Goal: Navigation & Orientation: Find specific page/section

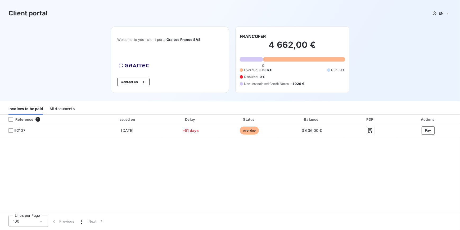
drag, startPoint x: 59, startPoint y: 110, endPoint x: 66, endPoint y: 120, distance: 12.8
click at [59, 110] on div "All documents" at bounding box center [62, 108] width 25 height 11
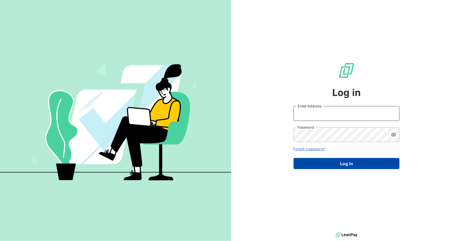
type input "[EMAIL_ADDRESS][DOMAIN_NAME]"
click at [342, 161] on button "Log in" at bounding box center [347, 163] width 106 height 11
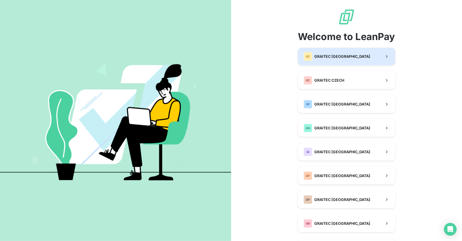
click at [331, 59] on div "GC GRAITEC CANADA" at bounding box center [337, 56] width 66 height 8
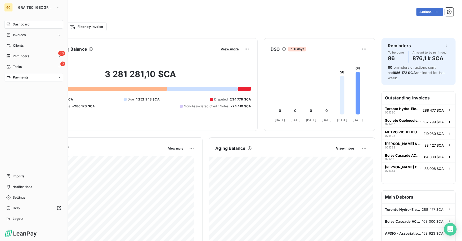
click at [21, 75] on span "Payments" at bounding box center [20, 77] width 15 height 5
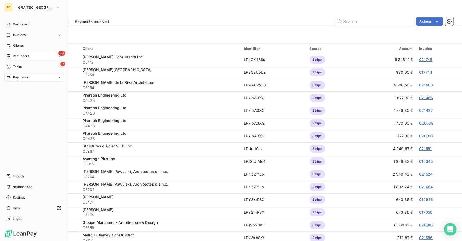
click at [16, 53] on div "86 Reminders" at bounding box center [33, 56] width 59 height 8
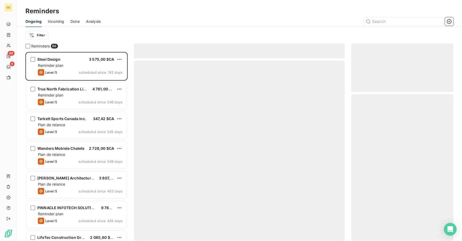
scroll to position [185, 99]
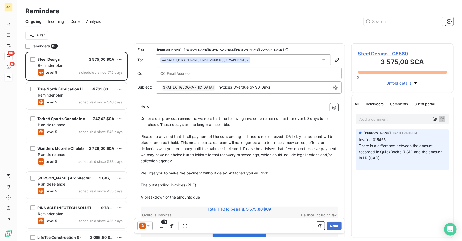
click at [76, 22] on span "Done" at bounding box center [74, 21] width 9 height 5
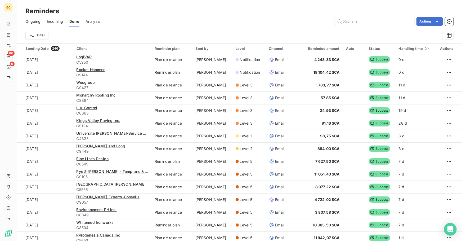
click at [223, 10] on div "Reminders" at bounding box center [239, 11] width 445 height 10
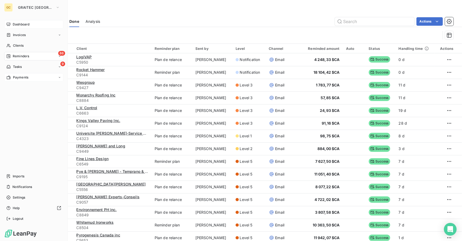
click at [23, 23] on span "Dashboard" at bounding box center [21, 24] width 17 height 5
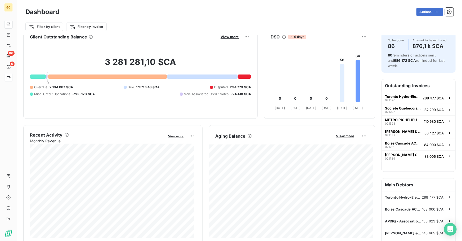
scroll to position [24, 0]
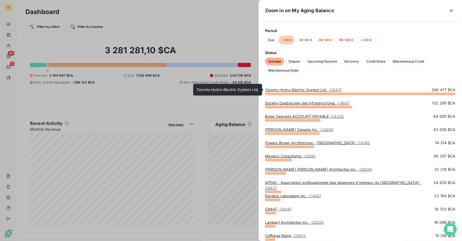
click at [316, 88] on link "Toronto Hydro-Electric System Ltd. - C6415" at bounding box center [303, 89] width 77 height 5
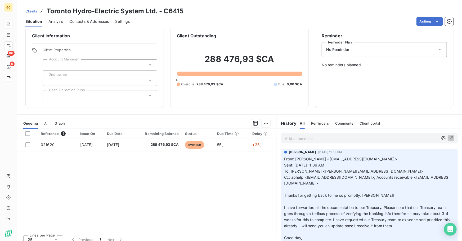
scroll to position [12, 0]
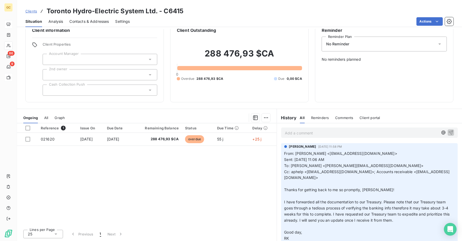
click at [148, 75] on icon at bounding box center [150, 74] width 5 height 5
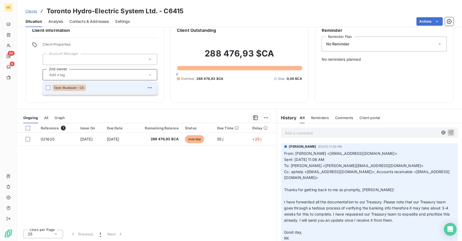
click at [149, 75] on icon at bounding box center [150, 74] width 2 height 1
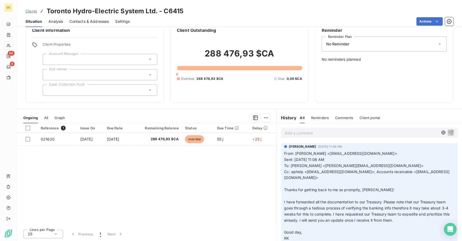
click at [151, 90] on icon at bounding box center [150, 89] width 5 height 5
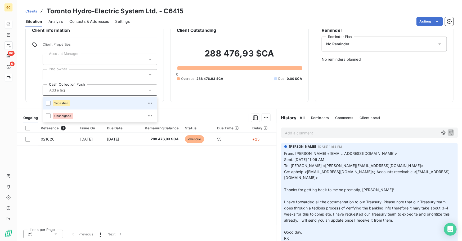
click at [151, 90] on icon at bounding box center [150, 89] width 5 height 5
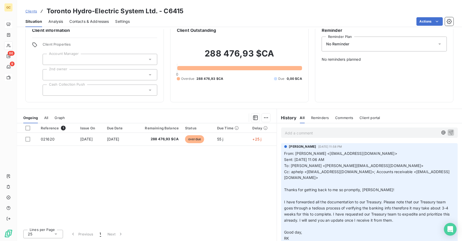
click at [122, 57] on div at bounding box center [100, 59] width 115 height 11
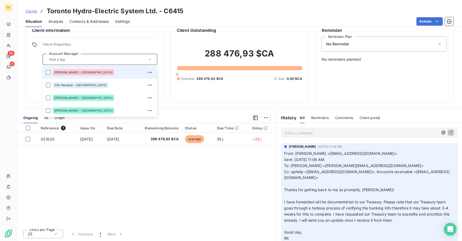
click at [126, 34] on div "Client information Client Properties Account Manager Charles Lalonde - CA CSS R…" at bounding box center [94, 61] width 139 height 82
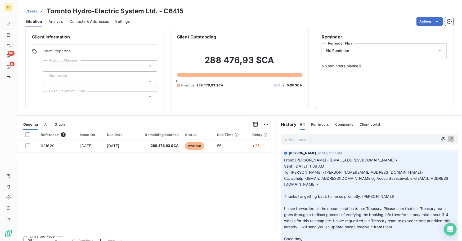
scroll to position [0, 0]
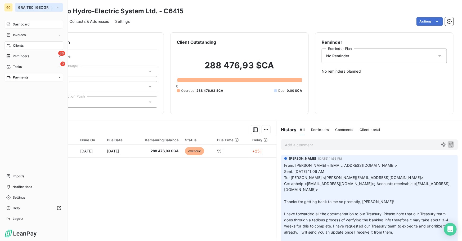
click at [33, 6] on span "GRAITEC CANADA" at bounding box center [35, 7] width 35 height 4
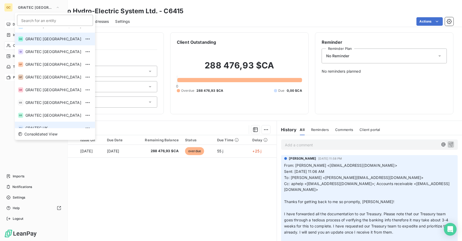
scroll to position [52, 0]
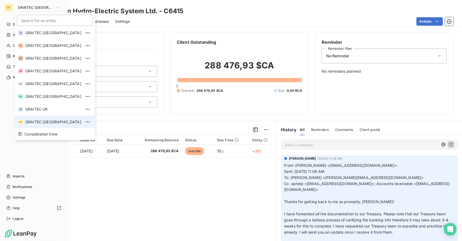
click at [38, 118] on li "GU GRAITEC USA" at bounding box center [55, 121] width 80 height 13
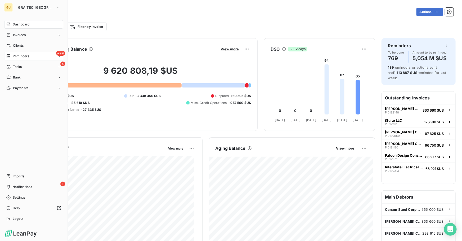
click at [20, 57] on span "Reminders" at bounding box center [21, 56] width 16 height 5
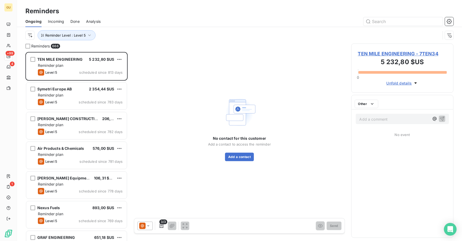
scroll to position [185, 99]
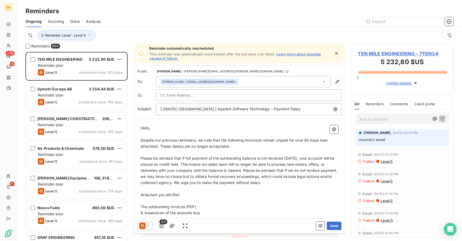
click at [79, 19] on span "Done" at bounding box center [74, 21] width 9 height 5
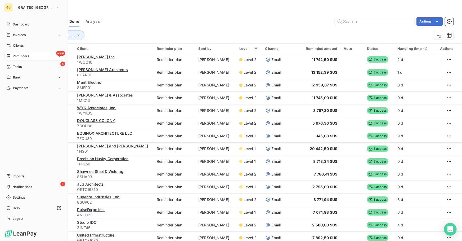
click at [28, 56] on span "Reminders" at bounding box center [21, 56] width 16 height 5
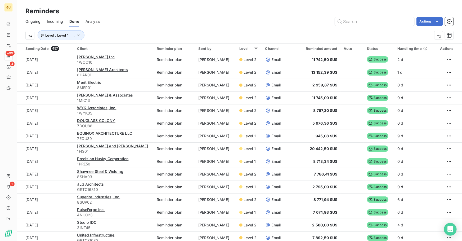
click at [33, 21] on span "Ongoing" at bounding box center [32, 21] width 15 height 5
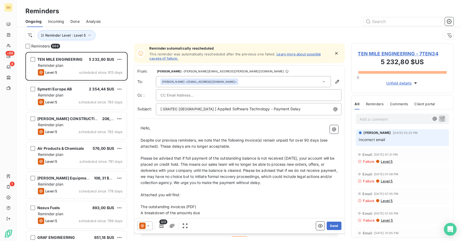
scroll to position [185, 99]
click at [84, 34] on span "Reminder Level : Level 5" at bounding box center [65, 35] width 41 height 4
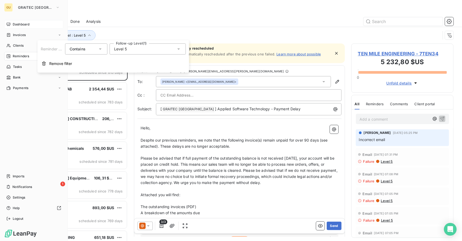
click at [19, 25] on span "Dashboard" at bounding box center [21, 24] width 17 height 5
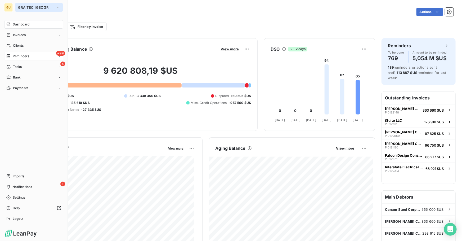
click at [26, 6] on span "GRAITEC USA" at bounding box center [35, 7] width 35 height 4
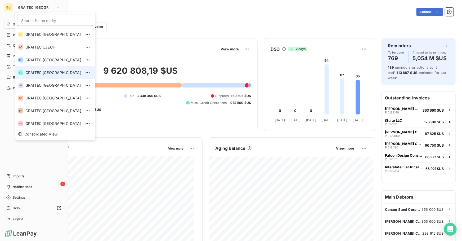
click at [43, 72] on span "GRAITEC GERMANY" at bounding box center [53, 72] width 56 height 5
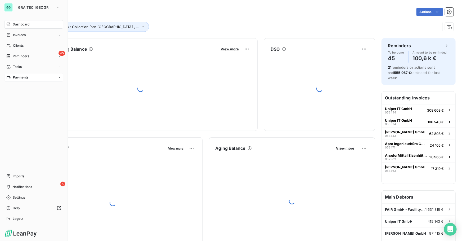
click at [19, 77] on span "Payments" at bounding box center [20, 77] width 15 height 5
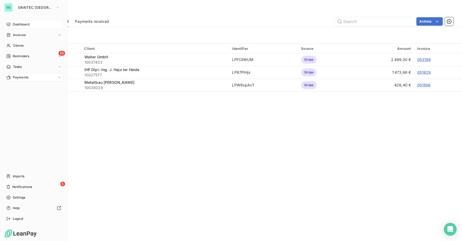
click at [21, 24] on span "Dashboard" at bounding box center [21, 24] width 17 height 5
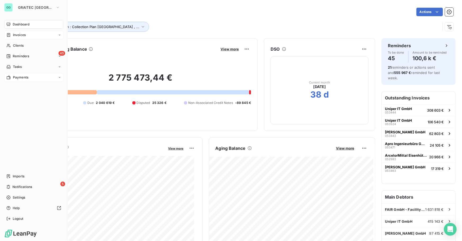
click at [23, 32] on div "Invoices" at bounding box center [33, 35] width 59 height 8
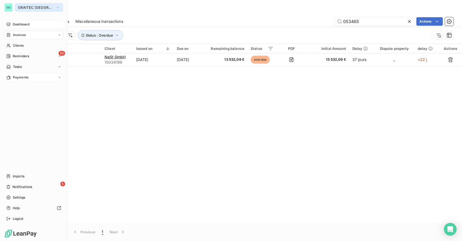
click at [32, 5] on button "GRAITEC GERMANY" at bounding box center [39, 7] width 48 height 8
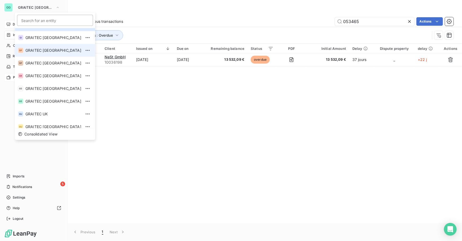
scroll to position [48, 0]
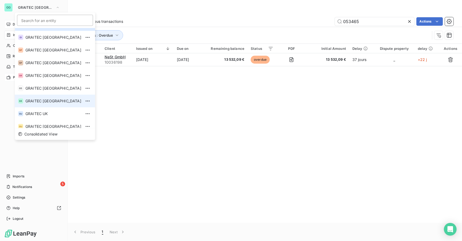
click at [47, 103] on span "GRAITEC [GEOGRAPHIC_DATA]" at bounding box center [53, 100] width 56 height 5
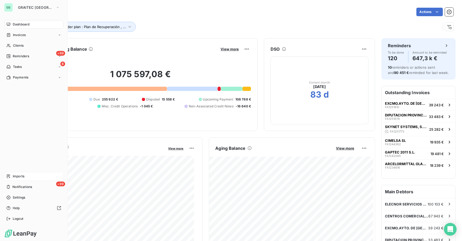
click at [11, 177] on div "Imports" at bounding box center [33, 176] width 59 height 8
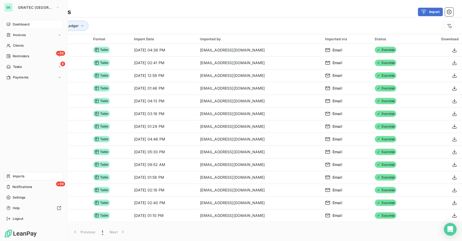
click at [24, 25] on span "Dashboard" at bounding box center [21, 24] width 17 height 5
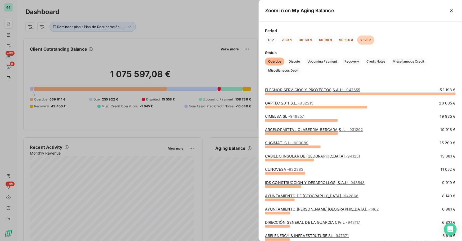
click at [278, 102] on link "GAPTEC 2011 S.L. - 932215" at bounding box center [289, 103] width 48 height 5
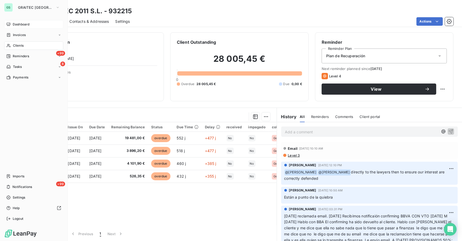
click at [17, 24] on span "Dashboard" at bounding box center [21, 24] width 17 height 5
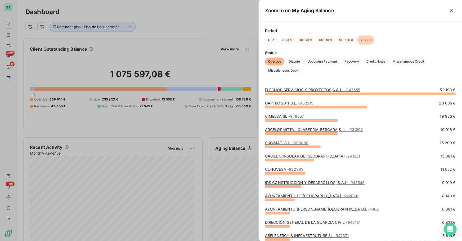
click at [270, 129] on link "ARCELORMITTAL OLABERRIA-BERGARA,S .L. - 931202" at bounding box center [314, 129] width 98 height 5
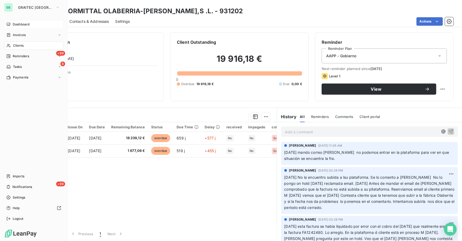
click at [14, 24] on span "Dashboard" at bounding box center [21, 24] width 17 height 5
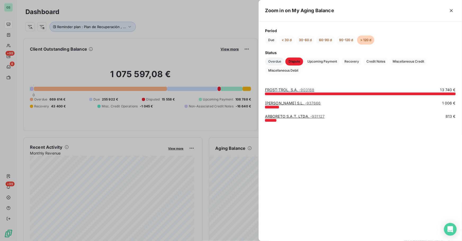
click at [275, 60] on span "Overdue" at bounding box center [274, 61] width 19 height 8
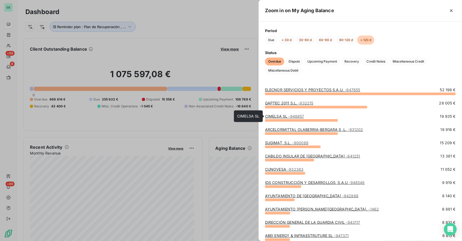
click at [275, 116] on link "CIMELSA SL - 948857" at bounding box center [284, 116] width 39 height 5
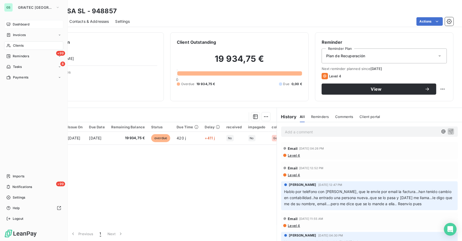
click at [21, 24] on span "Dashboard" at bounding box center [21, 24] width 17 height 5
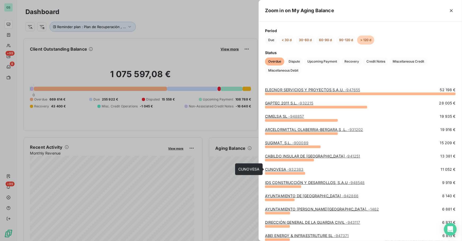
click at [281, 168] on link "CUNOVESA - 932383" at bounding box center [284, 169] width 38 height 5
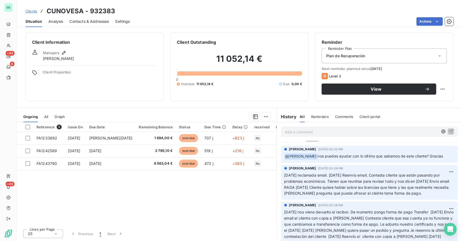
scroll to position [24, 0]
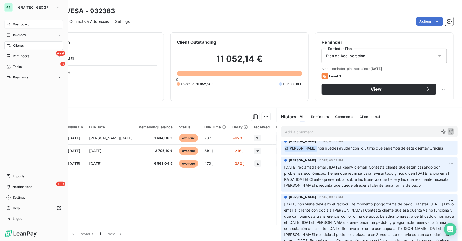
click at [28, 3] on div "GS GRAITEC SPAIN Dashboard Invoices Clients +99 Reminders 8 Tasks Payments Impo…" at bounding box center [34, 120] width 68 height 241
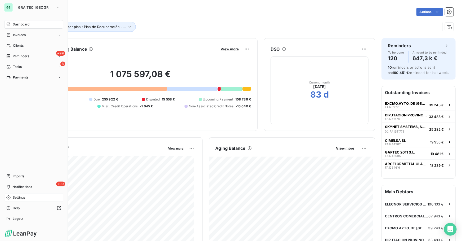
click at [20, 198] on span "Settings" at bounding box center [19, 197] width 12 height 5
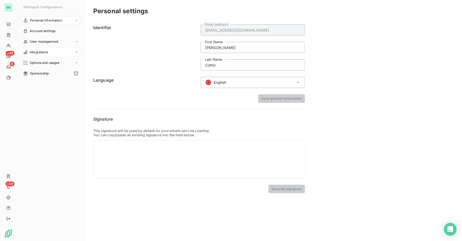
click at [38, 53] on span "Integrations" at bounding box center [39, 52] width 18 height 5
